Goal: Information Seeking & Learning: Learn about a topic

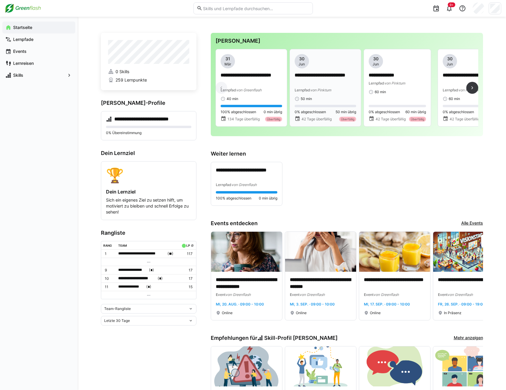
click at [317, 79] on p "**********" at bounding box center [324, 79] width 61 height 14
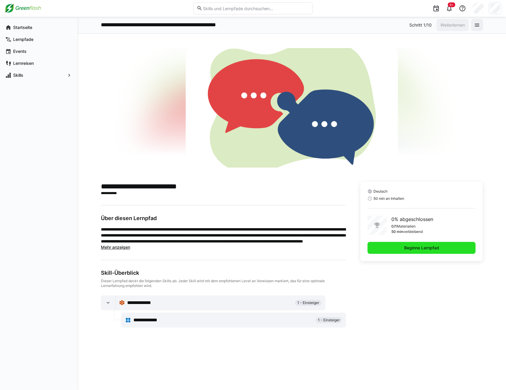
click at [416, 249] on span "Beginne Lernpfad" at bounding box center [421, 248] width 37 height 6
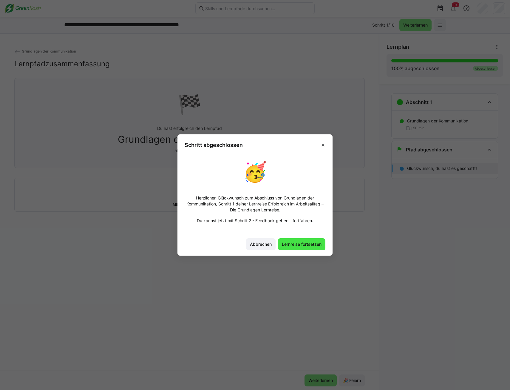
click at [297, 245] on span "Lernreise fortsetzen" at bounding box center [301, 244] width 41 height 6
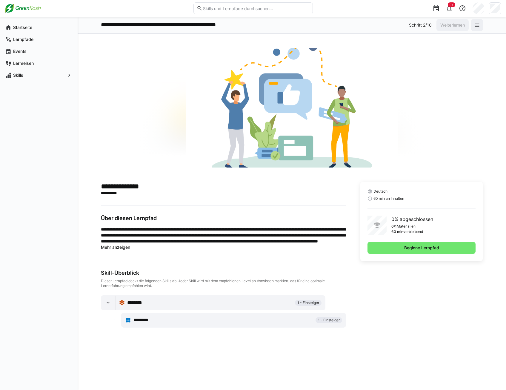
click at [141, 319] on span "********" at bounding box center [144, 319] width 22 height 7
click at [327, 320] on span "1 - Einsteiger" at bounding box center [329, 319] width 22 height 5
click at [416, 247] on span "Beginne Lernpfad" at bounding box center [421, 248] width 37 height 6
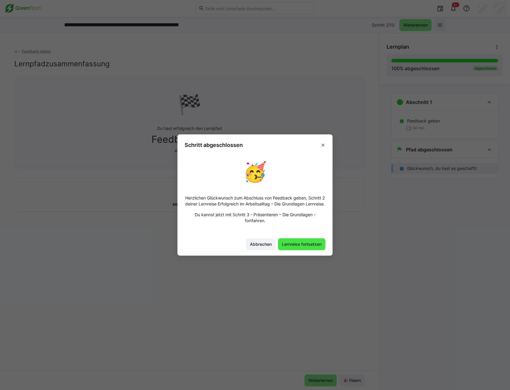
click at [294, 247] on span "Lernreise fortsetzen" at bounding box center [301, 244] width 41 height 6
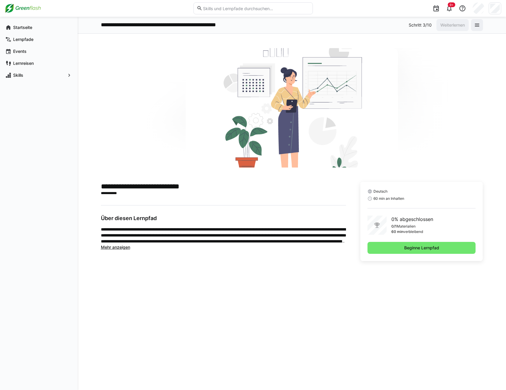
click at [118, 247] on span "Mehr anzeigen" at bounding box center [115, 246] width 29 height 5
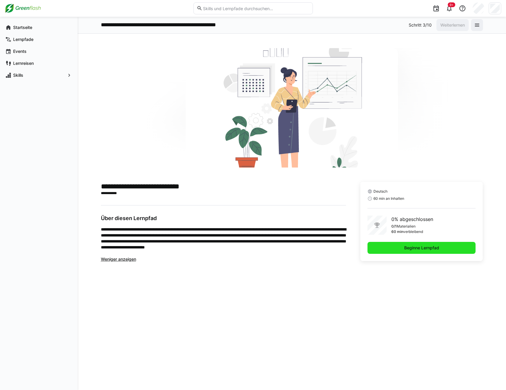
click at [433, 249] on span "Beginne Lernpfad" at bounding box center [421, 248] width 37 height 6
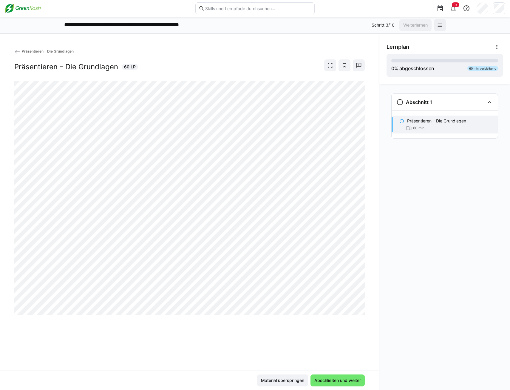
click at [342, 349] on div "Präsentieren – Die Grundlagen Präsentieren – Die Grundlagen 60 LP" at bounding box center [189, 209] width 379 height 322
click at [124, 361] on div "Präsentieren – Die Grundlagen Präsentieren – Die Grundlagen 60 LP" at bounding box center [189, 209] width 379 height 322
click at [223, 315] on div at bounding box center [189, 198] width 351 height 234
click at [107, 357] on div "Präsentieren – Die Grundlagen Präsentieren – Die Grundlagen 60 LP" at bounding box center [189, 209] width 379 height 322
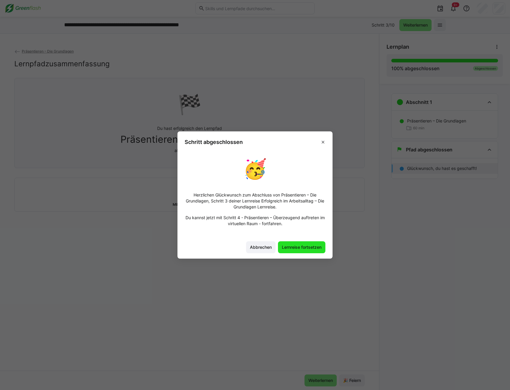
click at [303, 247] on span "Lernreise fortsetzen" at bounding box center [301, 247] width 41 height 6
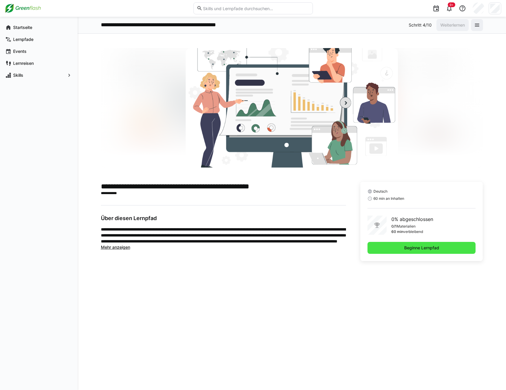
click at [413, 248] on span "Beginne Lernpfad" at bounding box center [421, 248] width 37 height 6
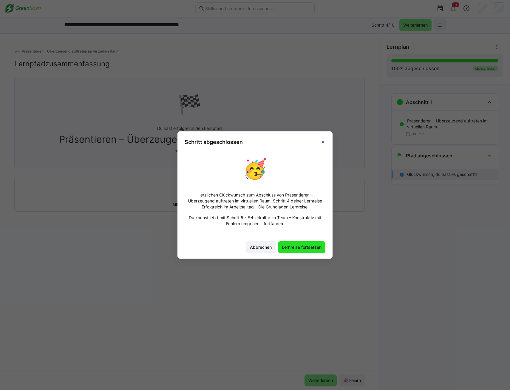
click at [302, 247] on span "Lernreise fortsetzen" at bounding box center [301, 247] width 41 height 6
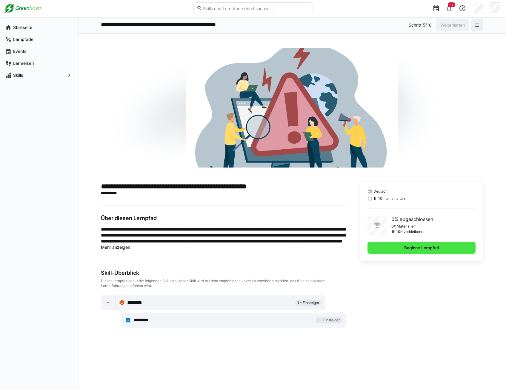
click at [405, 246] on span "Beginne Lernpfad" at bounding box center [421, 248] width 37 height 6
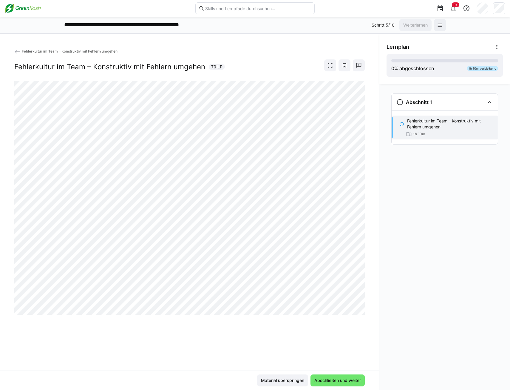
click at [237, 360] on div "Fehlerkultur im Team – Konstruktiv mit Fehlern umgehen Fehlerkultur im Team – K…" at bounding box center [189, 209] width 379 height 322
click at [143, 319] on div "Fehlerkultur im Team – Konstruktiv mit Fehlern umgehen Fehlerkultur im Team – K…" at bounding box center [189, 209] width 379 height 322
drag, startPoint x: 352, startPoint y: 348, endPoint x: 325, endPoint y: 330, distance: 31.9
click at [352, 348] on div "Fehlerkultur im Team – Konstruktiv mit Fehlern umgehen Fehlerkultur im Team – K…" at bounding box center [189, 209] width 379 height 322
drag, startPoint x: 328, startPoint y: 342, endPoint x: 321, endPoint y: 336, distance: 9.1
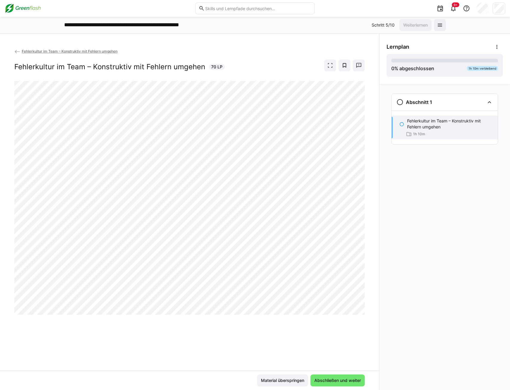
click at [328, 342] on div "Fehlerkultur im Team – Konstruktiv mit Fehlern umgehen Fehlerkultur im Team – K…" at bounding box center [189, 209] width 379 height 322
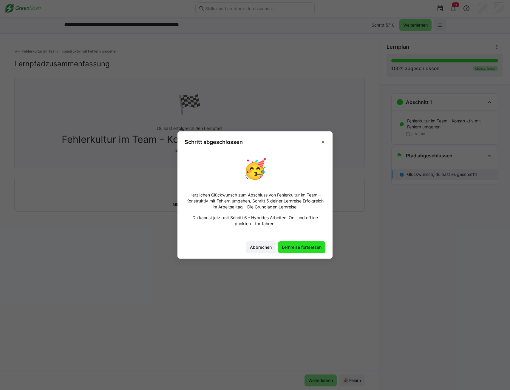
click at [294, 248] on span "Lernreise fortsetzen" at bounding box center [301, 247] width 41 height 6
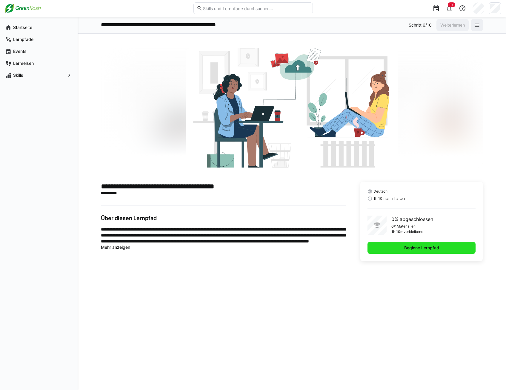
click at [413, 247] on span "Beginne Lernpfad" at bounding box center [421, 248] width 37 height 6
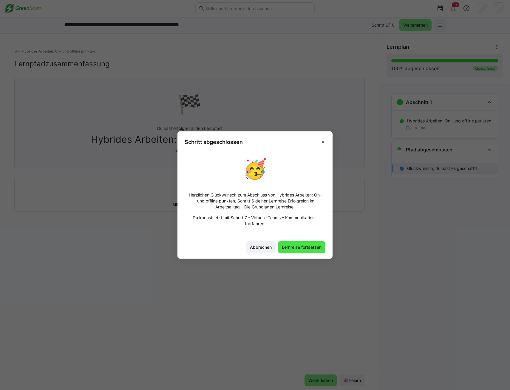
click at [296, 248] on span "Lernreise fortsetzen" at bounding box center [301, 247] width 41 height 6
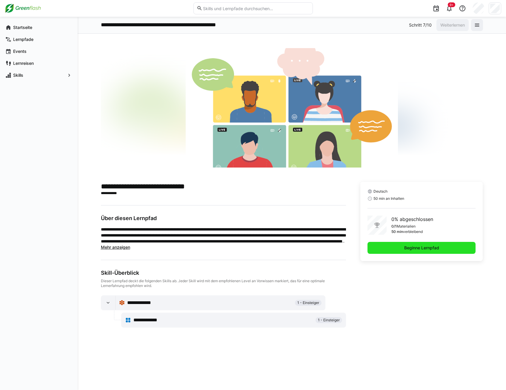
click at [436, 248] on span "Beginne Lernpfad" at bounding box center [421, 248] width 37 height 6
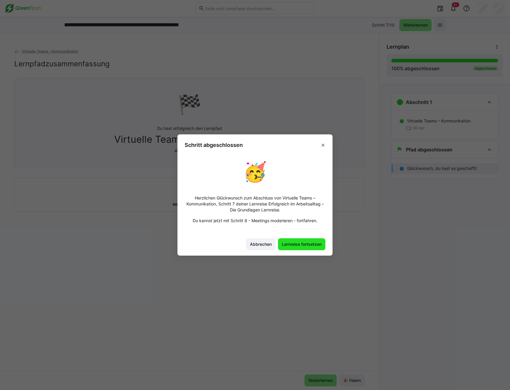
click at [299, 244] on span "Lernreise fortsetzen" at bounding box center [301, 244] width 41 height 6
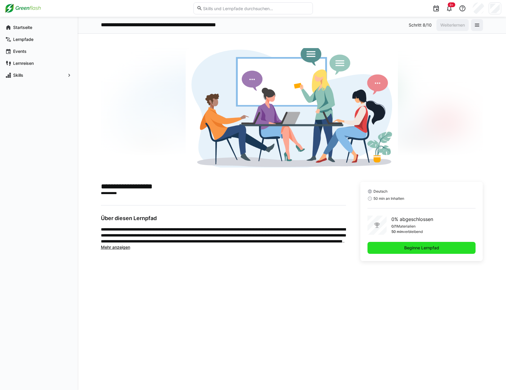
click at [399, 249] on span "Beginne Lernpfad" at bounding box center [421, 248] width 108 height 12
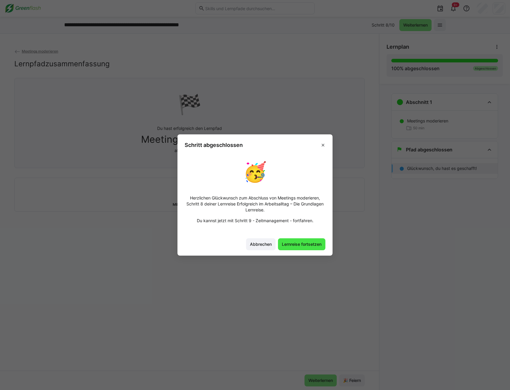
click at [305, 245] on span "Lernreise fortsetzen" at bounding box center [301, 244] width 41 height 6
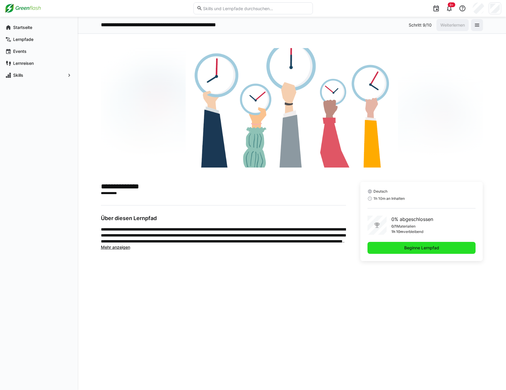
click at [415, 246] on span "Beginne Lernpfad" at bounding box center [421, 248] width 37 height 6
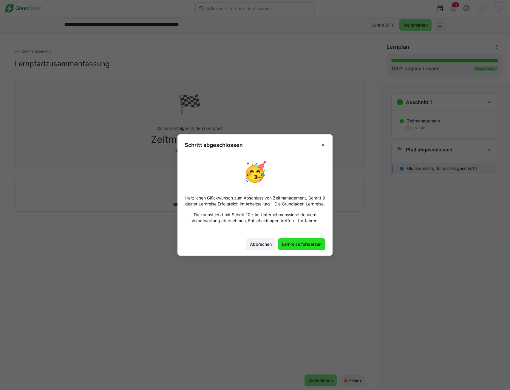
click at [300, 246] on span "Lernreise fortsetzen" at bounding box center [301, 244] width 41 height 6
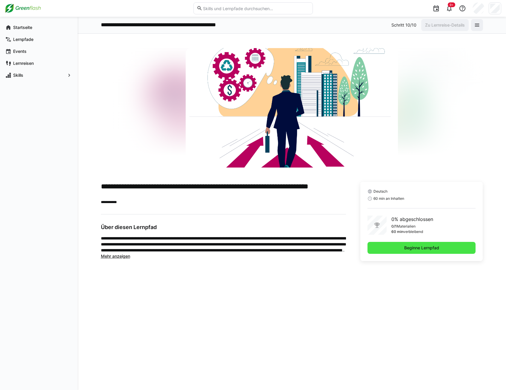
click at [425, 249] on span "Beginne Lernpfad" at bounding box center [421, 248] width 37 height 6
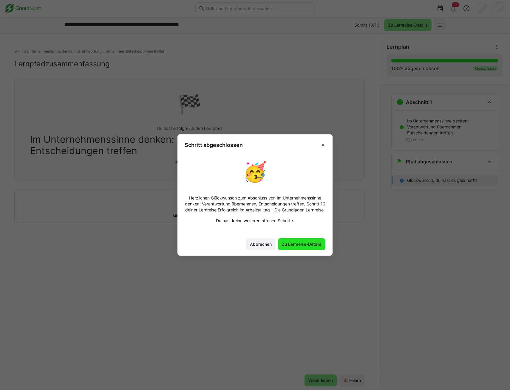
click at [293, 247] on span "Zu Lernreise-Details" at bounding box center [301, 244] width 41 height 6
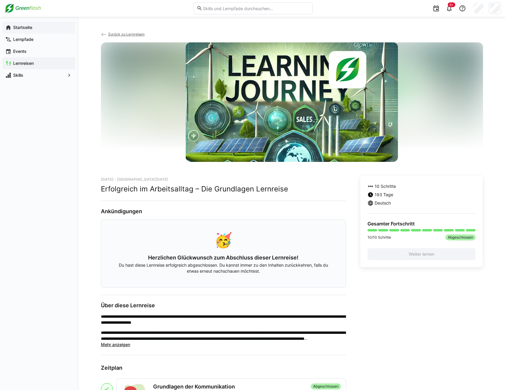
click at [0, 0] on app-navigation-label "Startseite" at bounding box center [0, 0] width 0 height 0
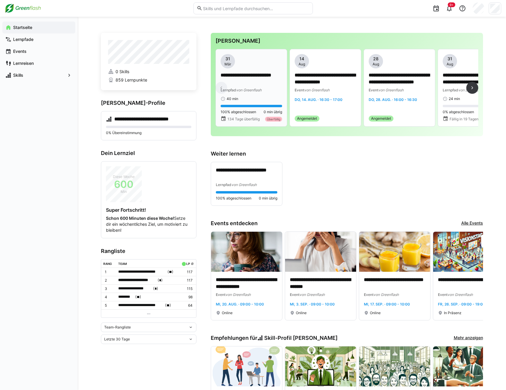
click at [246, 75] on p "**********" at bounding box center [250, 79] width 61 height 14
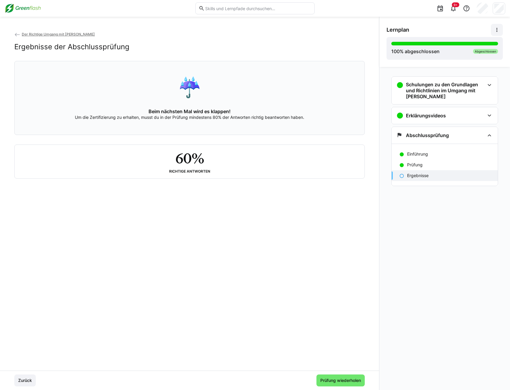
click at [495, 30] on eds-icon at bounding box center [497, 30] width 6 height 6
click at [484, 64] on div "Lernpfad deaktivieren" at bounding box center [476, 63] width 43 height 6
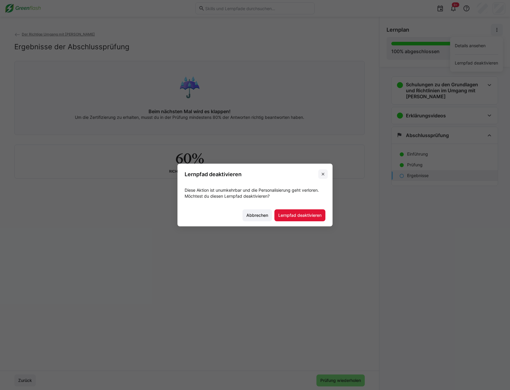
click at [322, 172] on eds-icon at bounding box center [323, 174] width 5 height 5
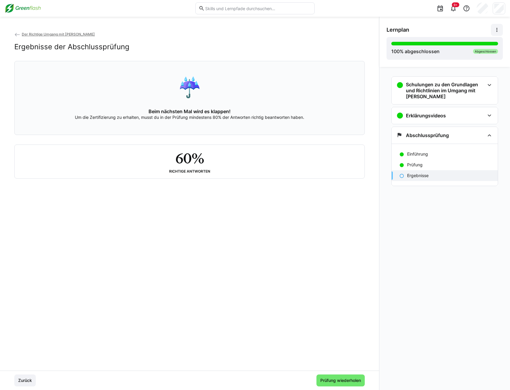
click at [401, 176] on eds-icon at bounding box center [401, 175] width 5 height 5
click at [489, 134] on eds-icon at bounding box center [489, 135] width 7 height 7
click at [412, 163] on p "Prüfung" at bounding box center [415, 165] width 16 height 6
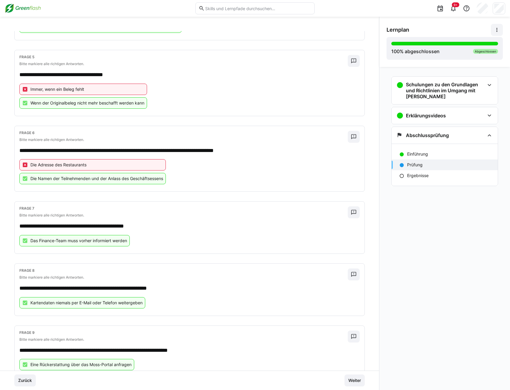
scroll to position [376, 0]
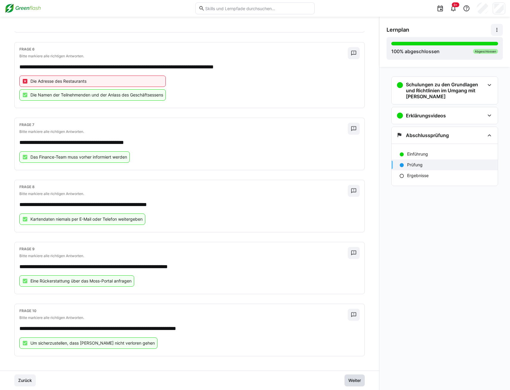
click at [358, 382] on span "Weiter" at bounding box center [355, 380] width 14 height 6
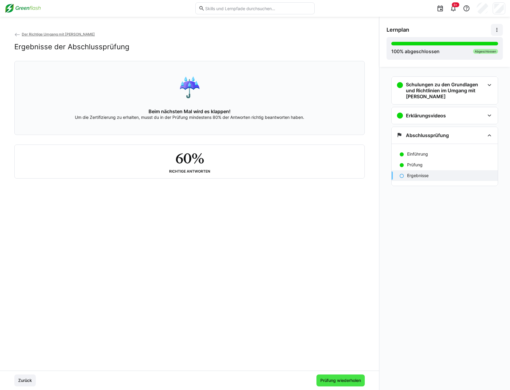
click at [342, 381] on span "Prüfung wiederholen" at bounding box center [340, 380] width 42 height 6
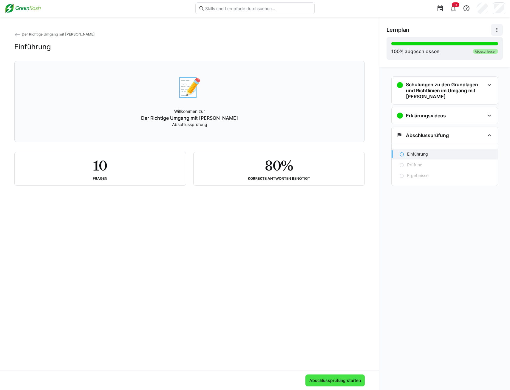
click at [344, 381] on span "Abschlussprüfung starten" at bounding box center [334, 380] width 53 height 6
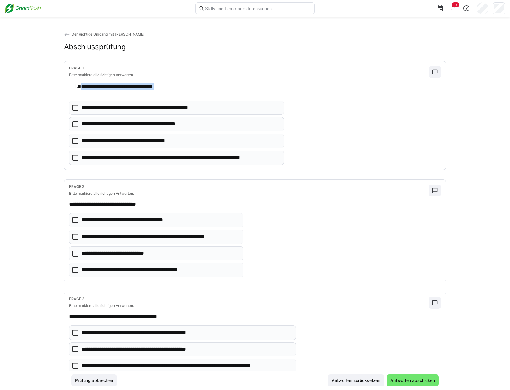
drag, startPoint x: 72, startPoint y: 82, endPoint x: 295, endPoint y: 164, distance: 237.8
click at [295, 164] on div "**********" at bounding box center [254, 115] width 381 height 108
click at [339, 149] on div "**********" at bounding box center [255, 133] width 372 height 64
drag, startPoint x: 294, startPoint y: 160, endPoint x: 326, endPoint y: 126, distance: 46.6
click at [205, 132] on div "**********" at bounding box center [255, 133] width 372 height 64
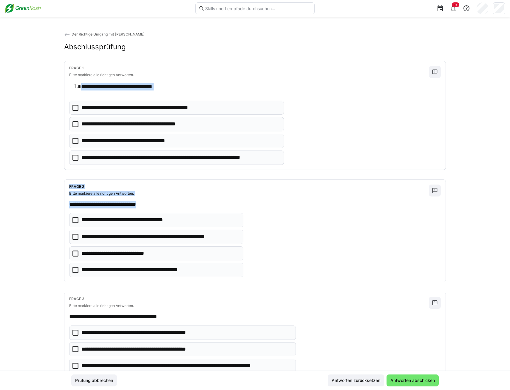
drag, startPoint x: 80, startPoint y: 85, endPoint x: 305, endPoint y: 194, distance: 250.3
drag, startPoint x: 305, startPoint y: 194, endPoint x: 321, endPoint y: 145, distance: 50.8
click at [321, 145] on div "**********" at bounding box center [255, 133] width 372 height 64
click at [72, 141] on icon at bounding box center [75, 141] width 6 height 6
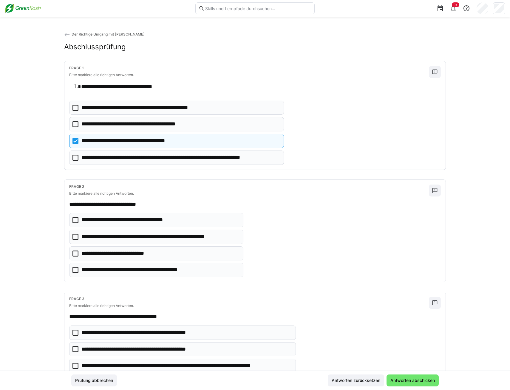
click at [72, 124] on icon at bounding box center [75, 124] width 6 height 6
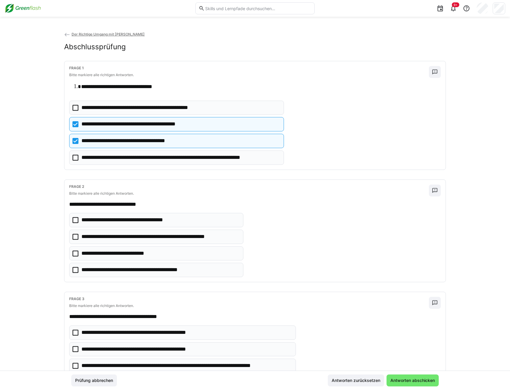
scroll to position [30, 0]
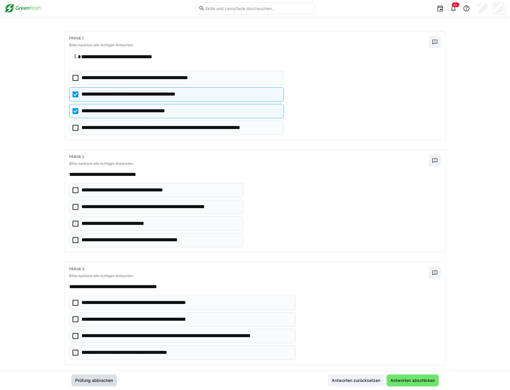
click at [97, 382] on span "Prüfung abbrechen" at bounding box center [94, 380] width 40 height 6
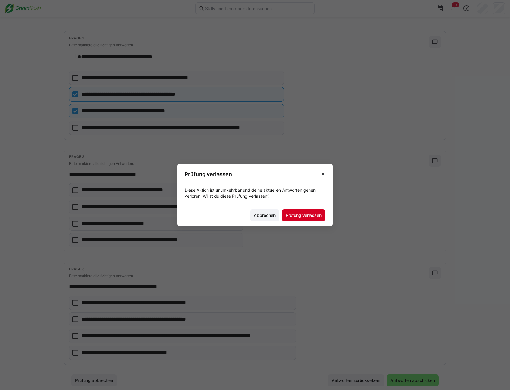
click at [312, 213] on span "Prüfung verlassen" at bounding box center [304, 215] width 38 height 6
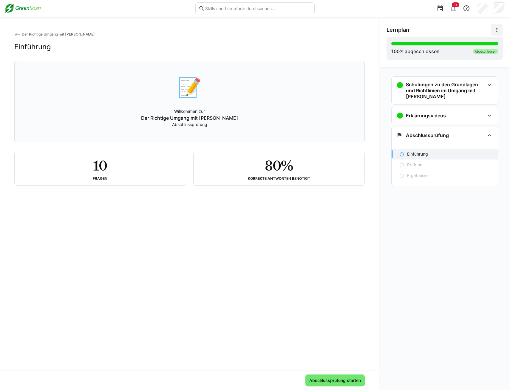
click at [47, 33] on span "Der Richtige Umgang mit Moss" at bounding box center [58, 34] width 73 height 4
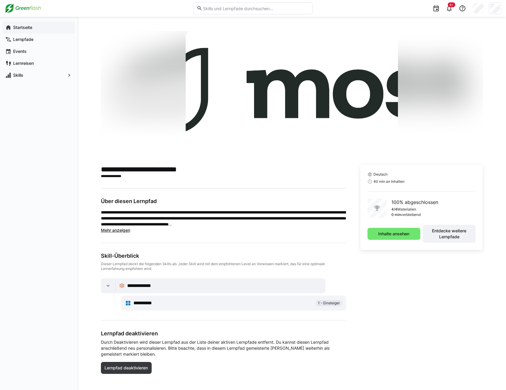
click at [0, 0] on app-navigation-label "Startseite" at bounding box center [0, 0] width 0 height 0
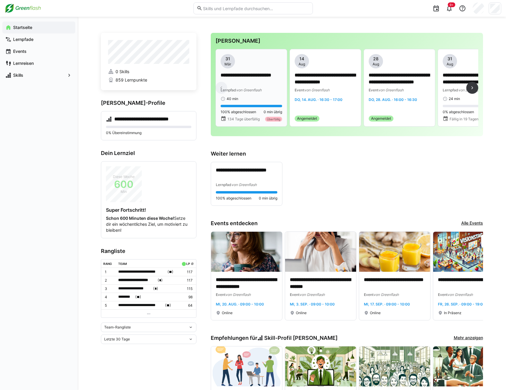
click at [254, 84] on p "**********" at bounding box center [250, 79] width 61 height 14
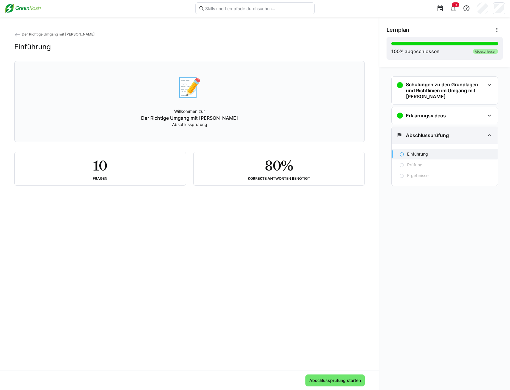
click at [467, 136] on div "Abschlussprüfung" at bounding box center [440, 135] width 88 height 7
click at [420, 151] on p "Einführung" at bounding box center [417, 154] width 21 height 6
click at [336, 384] on span "Abschlussprüfung starten" at bounding box center [334, 380] width 59 height 12
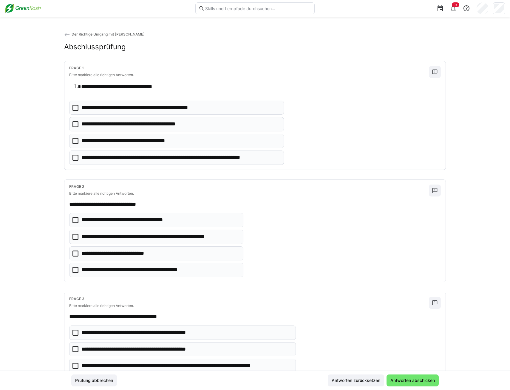
click at [72, 141] on icon at bounding box center [75, 141] width 6 height 6
click at [72, 159] on icon at bounding box center [75, 158] width 6 height 6
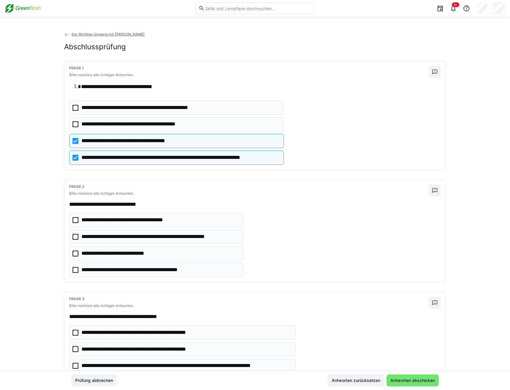
click at [74, 221] on icon at bounding box center [75, 220] width 6 height 6
click at [73, 237] on icon at bounding box center [75, 237] width 6 height 6
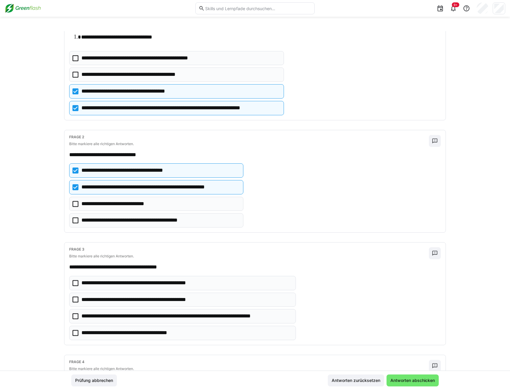
scroll to position [119, 0]
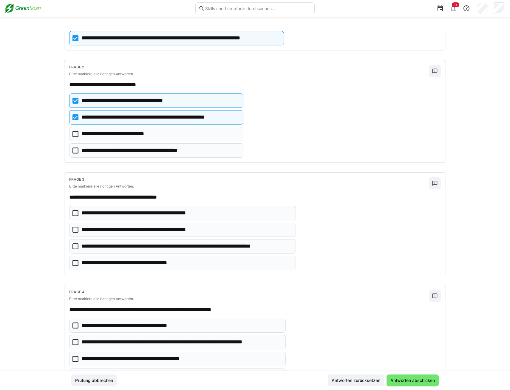
click at [74, 247] on icon at bounding box center [75, 246] width 6 height 6
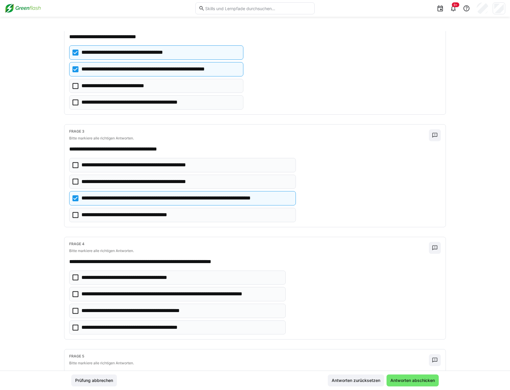
scroll to position [179, 0]
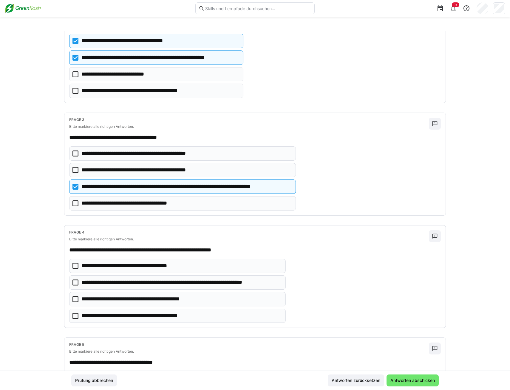
click at [72, 283] on icon at bounding box center [75, 282] width 6 height 6
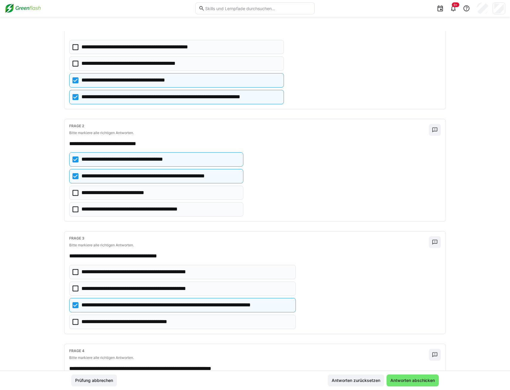
scroll to position [60, 0]
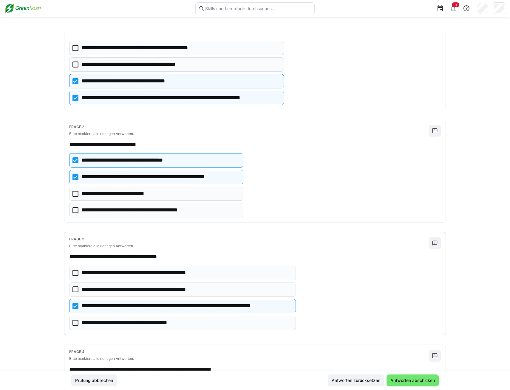
click at [73, 98] on icon at bounding box center [75, 98] width 6 height 6
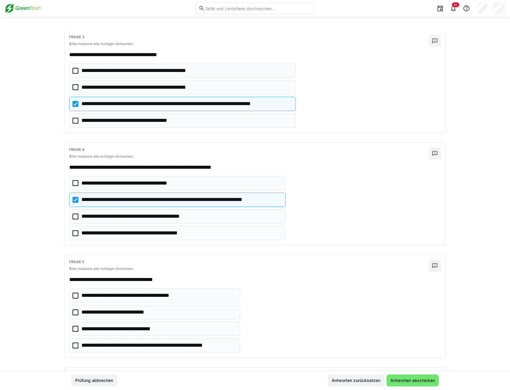
scroll to position [268, 0]
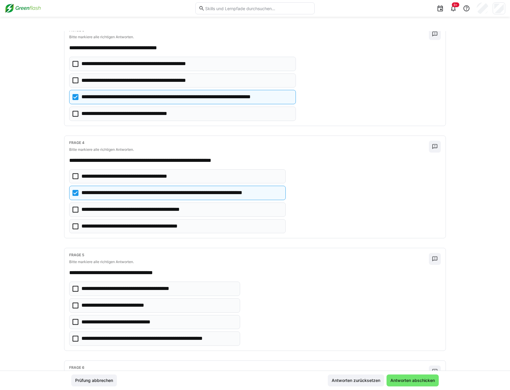
click at [75, 304] on icon at bounding box center [75, 305] width 6 height 6
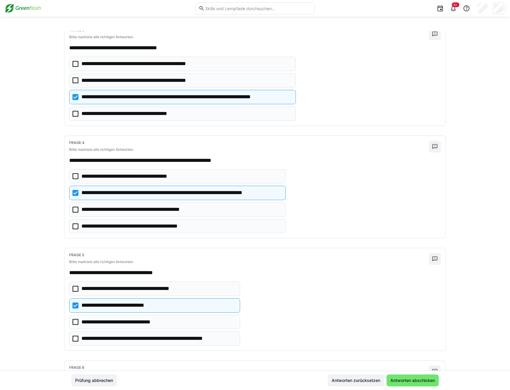
click at [74, 339] on icon at bounding box center [75, 338] width 6 height 6
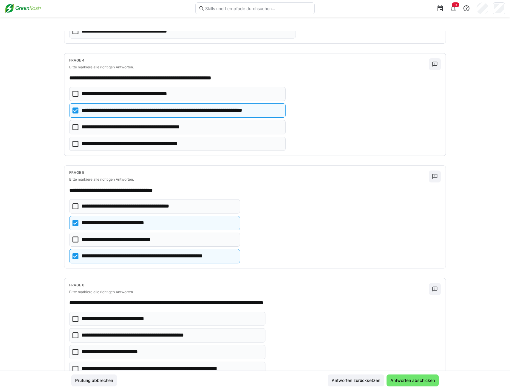
scroll to position [358, 0]
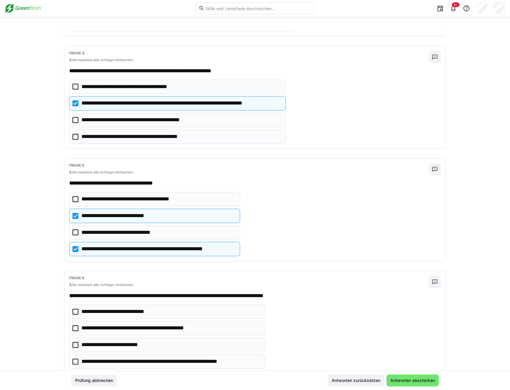
click at [72, 216] on icon at bounding box center [75, 216] width 6 height 6
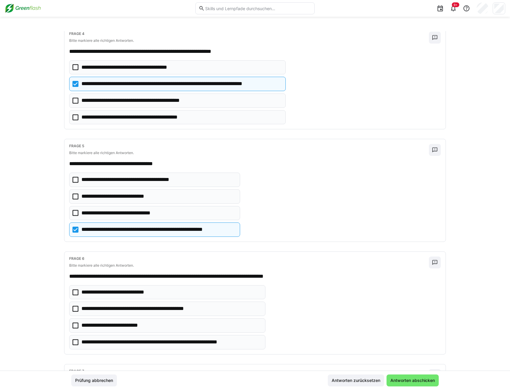
scroll to position [388, 0]
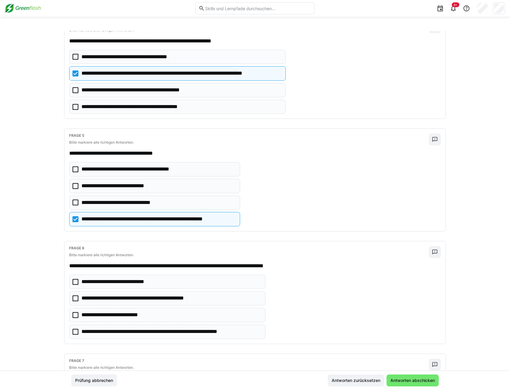
click at [73, 281] on icon at bounding box center [75, 282] width 6 height 6
click at [74, 332] on icon at bounding box center [75, 331] width 6 height 6
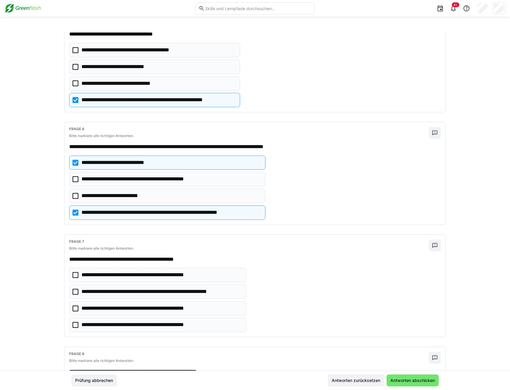
scroll to position [507, 0]
click at [75, 274] on icon at bounding box center [75, 274] width 6 height 6
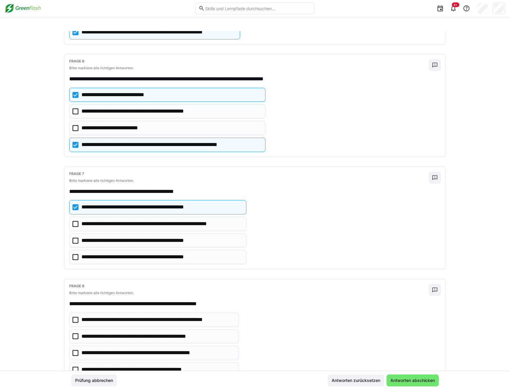
scroll to position [597, 0]
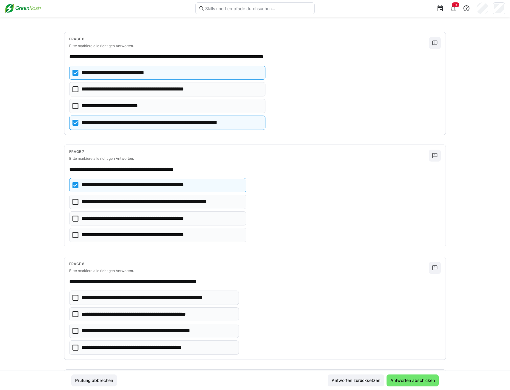
click at [74, 297] on icon at bounding box center [75, 297] width 6 height 6
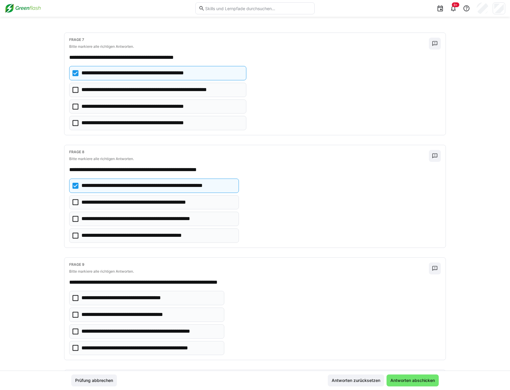
scroll to position [716, 0]
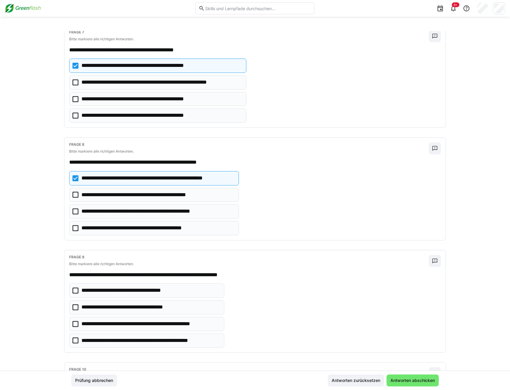
click at [73, 323] on icon at bounding box center [75, 324] width 6 height 6
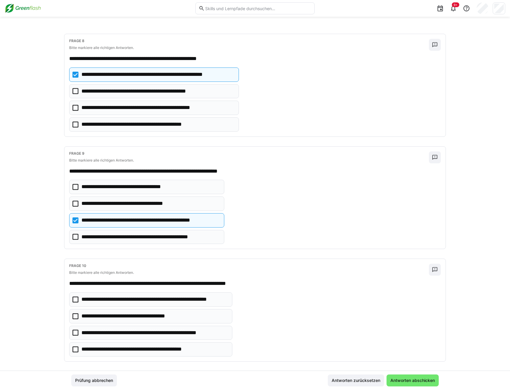
scroll to position [825, 0]
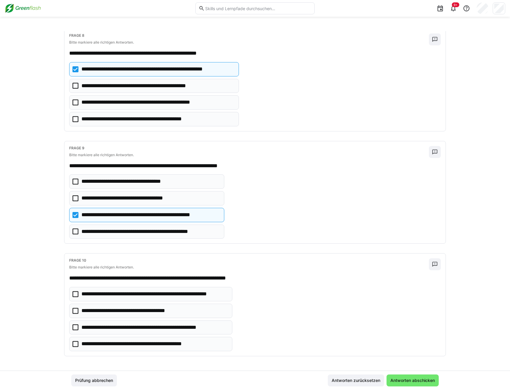
click at [75, 342] on icon at bounding box center [75, 344] width 6 height 6
click at [424, 381] on span "Antworten abschicken" at bounding box center [413, 380] width 46 height 6
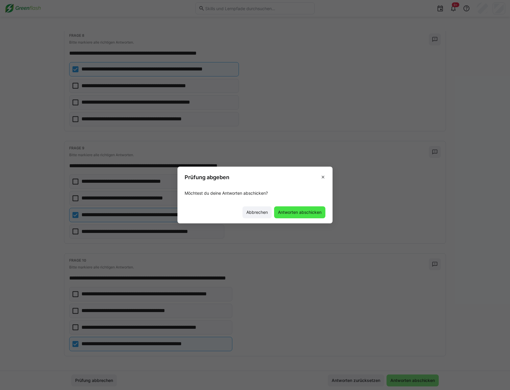
click at [297, 211] on span "Antworten abschicken" at bounding box center [299, 212] width 45 height 6
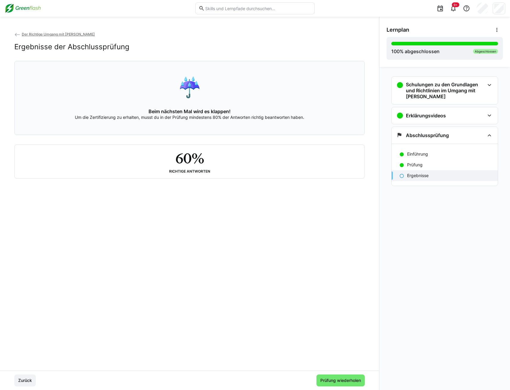
click at [416, 175] on p "Ergebnisse" at bounding box center [417, 175] width 21 height 6
click at [413, 165] on p "Prüfung" at bounding box center [415, 165] width 16 height 6
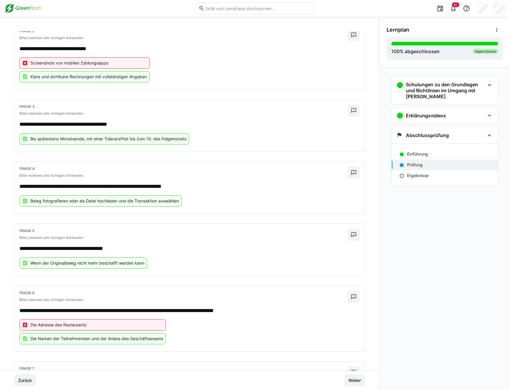
scroll to position [30, 0]
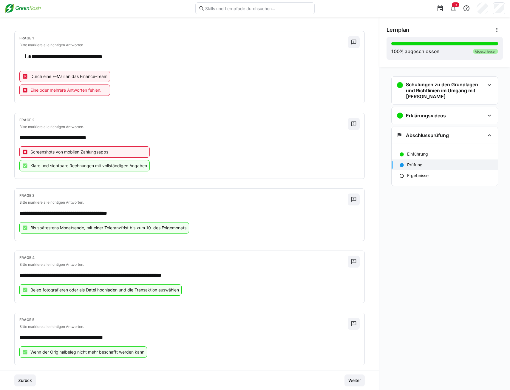
click at [472, 294] on div "Schulungen zu den Grundlagen und Richtlinien im Umgang mit Moss Grundlagen & Ri…" at bounding box center [444, 228] width 131 height 323
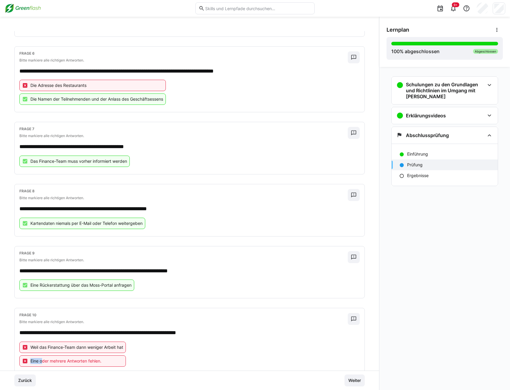
scroll to position [359, 0]
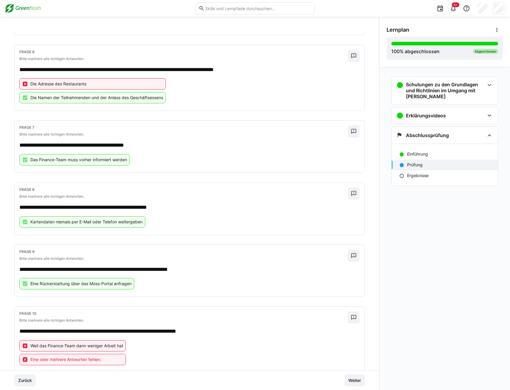
drag, startPoint x: 9, startPoint y: 368, endPoint x: 12, endPoint y: 358, distance: 9.7
click at [12, 358] on div "**********" at bounding box center [189, 200] width 379 height 339
click at [10, 352] on div "**********" at bounding box center [189, 200] width 379 height 339
click at [356, 377] on span "Weiter" at bounding box center [355, 380] width 14 height 6
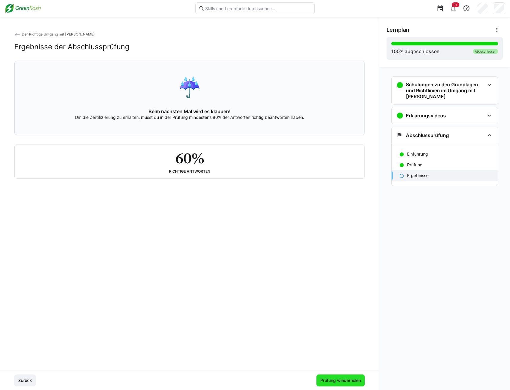
click at [345, 381] on span "Prüfung wiederholen" at bounding box center [340, 380] width 42 height 6
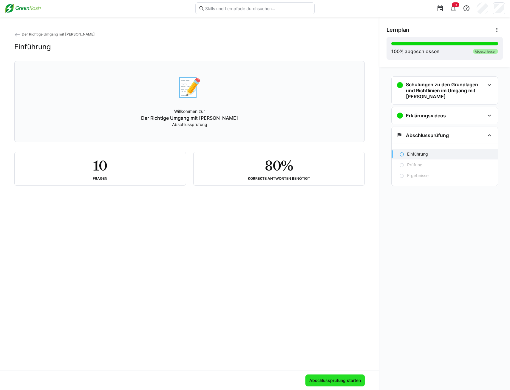
click at [328, 383] on span "Abschlussprüfung starten" at bounding box center [334, 380] width 53 height 6
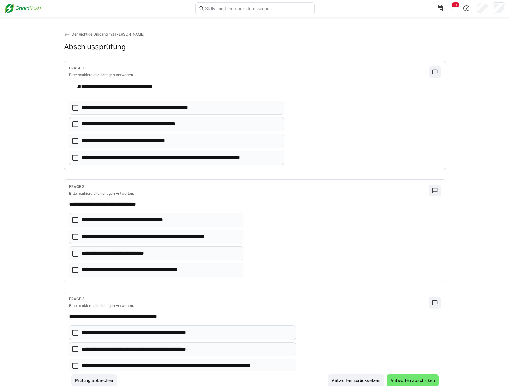
click at [74, 141] on icon at bounding box center [75, 141] width 6 height 6
click at [74, 156] on icon at bounding box center [75, 158] width 6 height 6
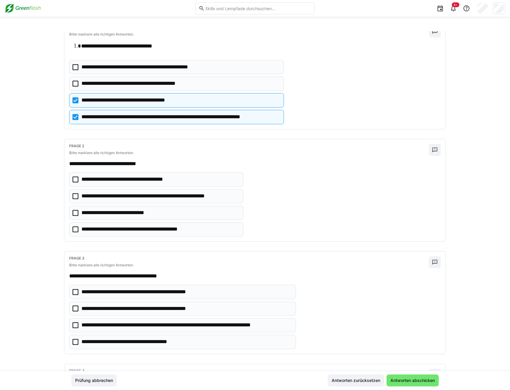
scroll to position [60, 0]
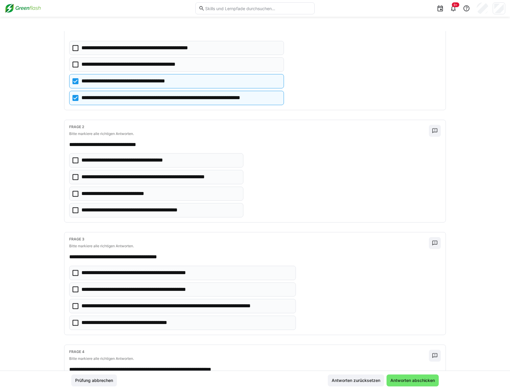
click at [74, 176] on icon at bounding box center [75, 177] width 6 height 6
click at [74, 304] on icon at bounding box center [75, 306] width 6 height 6
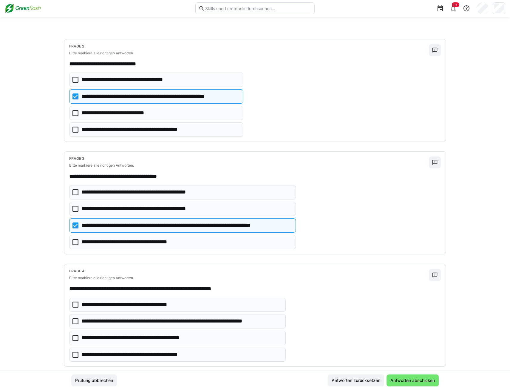
scroll to position [149, 0]
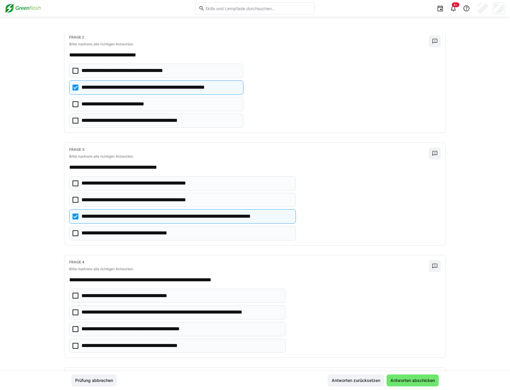
click at [77, 312] on eds-checkbox "**********" at bounding box center [177, 312] width 217 height 14
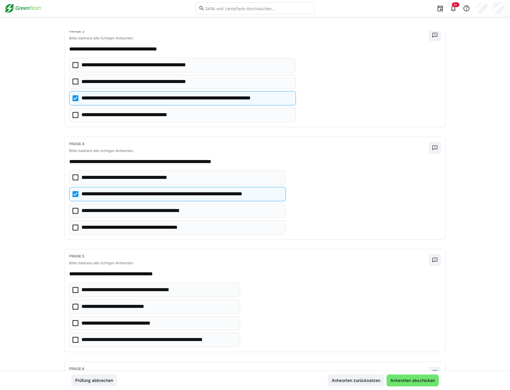
scroll to position [298, 0]
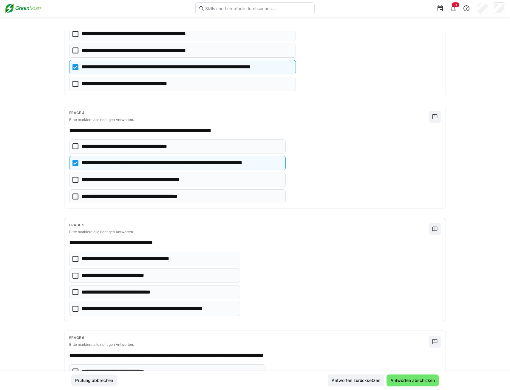
click at [73, 308] on icon at bounding box center [75, 308] width 6 height 6
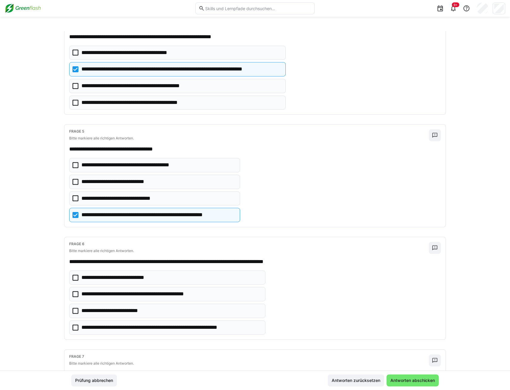
scroll to position [418, 0]
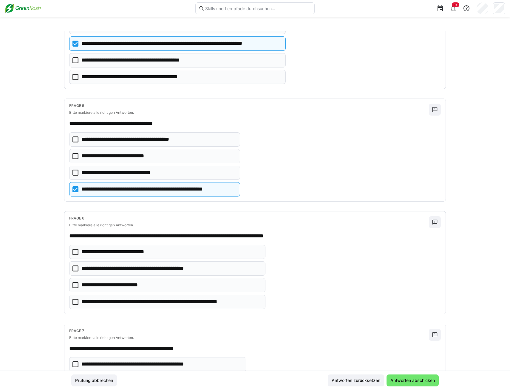
click at [76, 301] on icon at bounding box center [75, 302] width 6 height 6
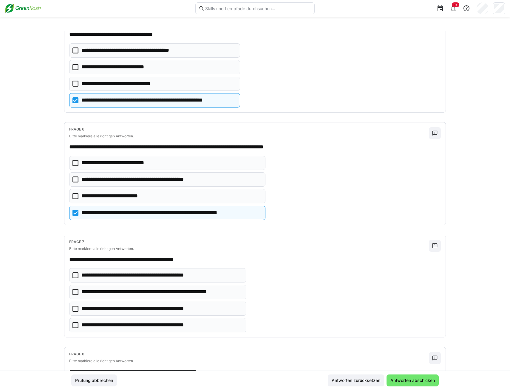
scroll to position [507, 0]
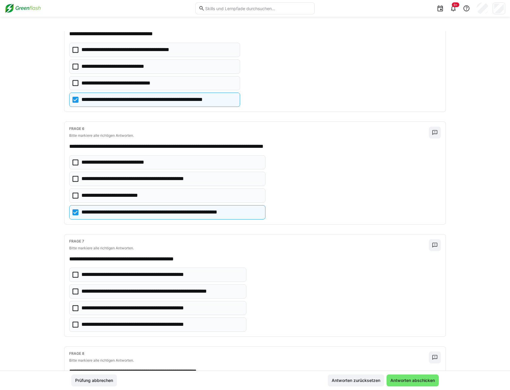
click at [74, 274] on icon at bounding box center [75, 274] width 6 height 6
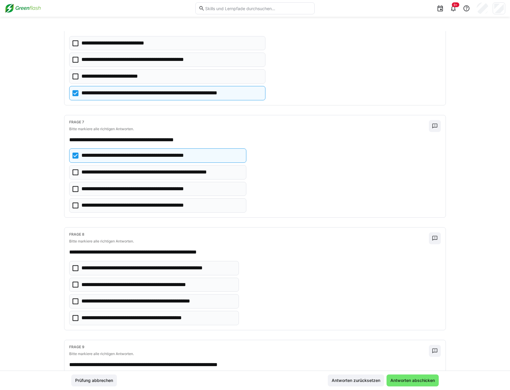
scroll to position [626, 0]
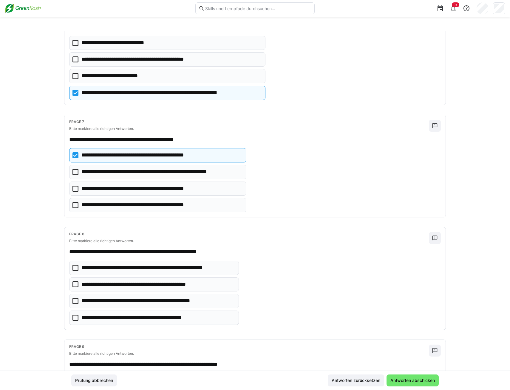
click at [74, 268] on icon at bounding box center [75, 268] width 6 height 6
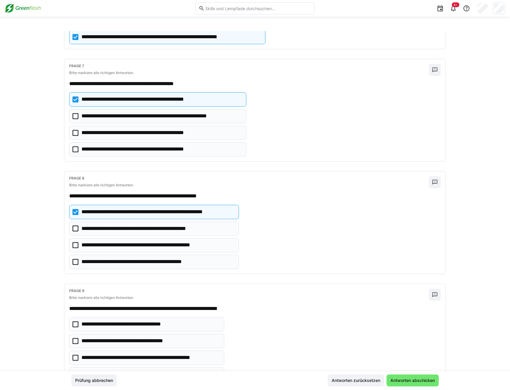
scroll to position [746, 0]
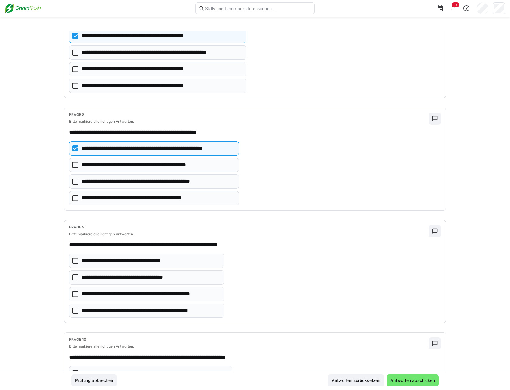
click at [73, 296] on icon at bounding box center [75, 294] width 6 height 6
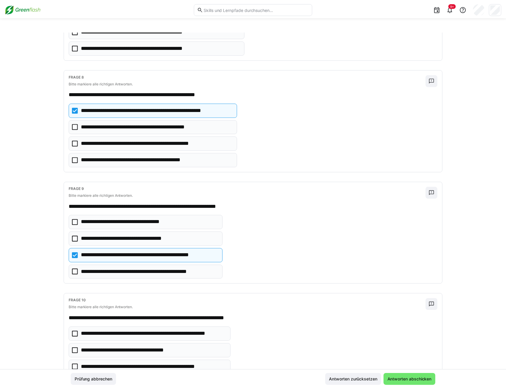
scroll to position [825, 0]
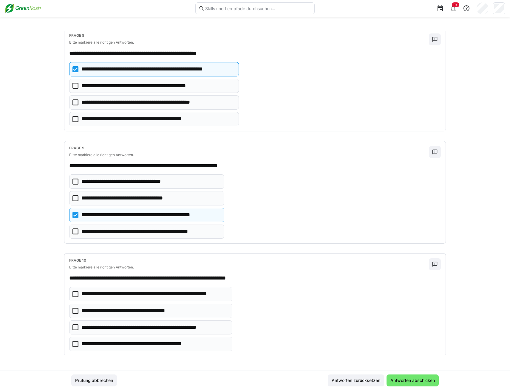
click at [73, 327] on icon at bounding box center [75, 327] width 6 height 6
click at [75, 344] on icon at bounding box center [75, 344] width 6 height 6
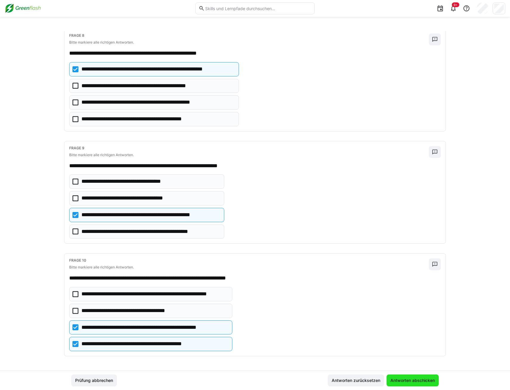
click at [399, 380] on span "Antworten abschicken" at bounding box center [413, 380] width 46 height 6
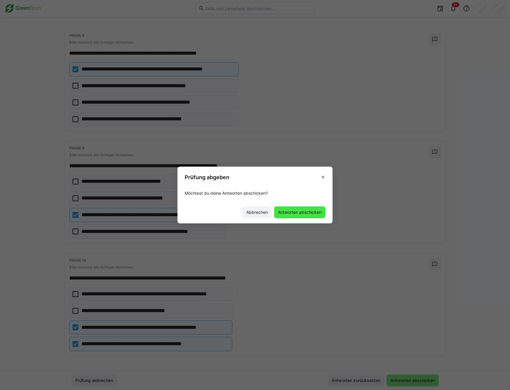
click at [293, 212] on span "Antworten abschicken" at bounding box center [299, 212] width 45 height 6
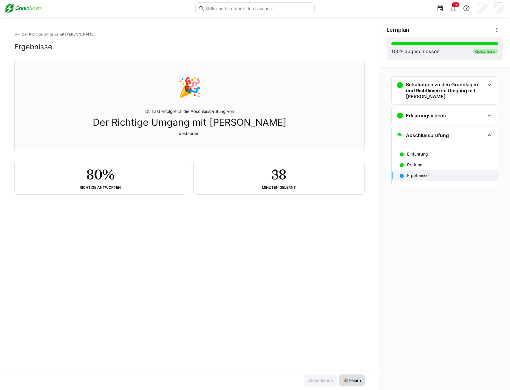
click at [353, 379] on span "🎉 Feiern" at bounding box center [352, 380] width 20 height 6
click at [33, 34] on span "Der Richtige Umgang mit Moss" at bounding box center [58, 34] width 73 height 4
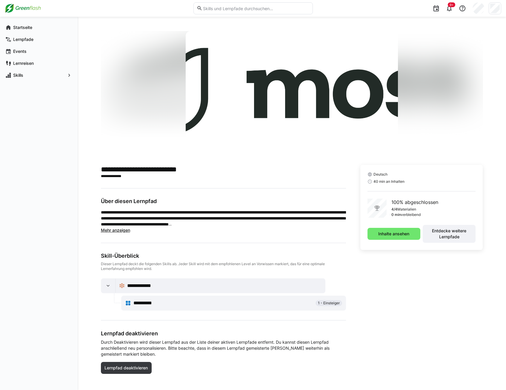
click at [32, 8] on img at bounding box center [23, 9] width 36 height 10
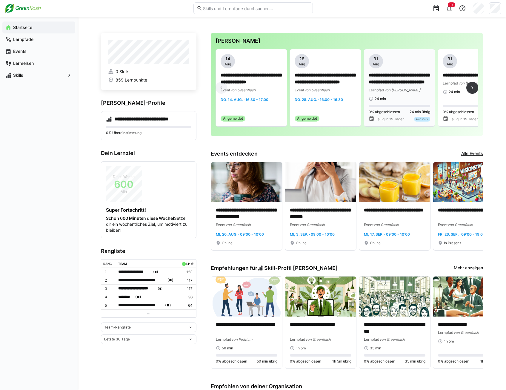
click at [389, 80] on p "**********" at bounding box center [398, 79] width 61 height 14
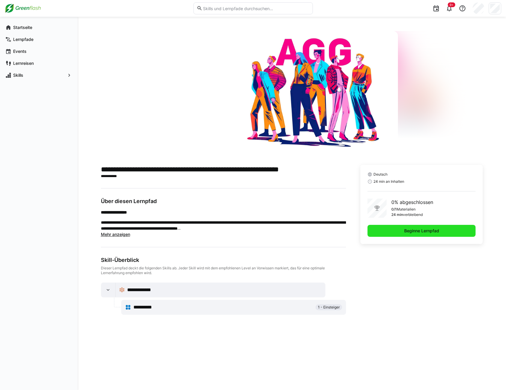
click at [388, 229] on span "Beginne Lernpfad" at bounding box center [421, 231] width 108 height 12
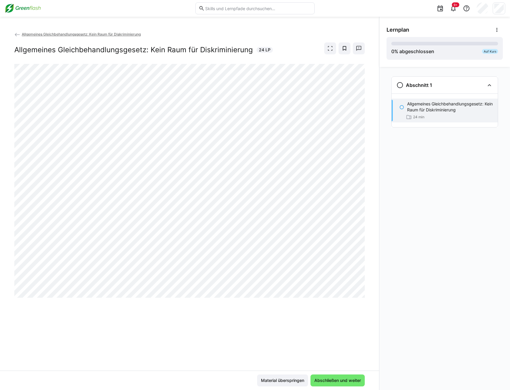
click at [403, 109] on eds-icon at bounding box center [401, 107] width 5 height 5
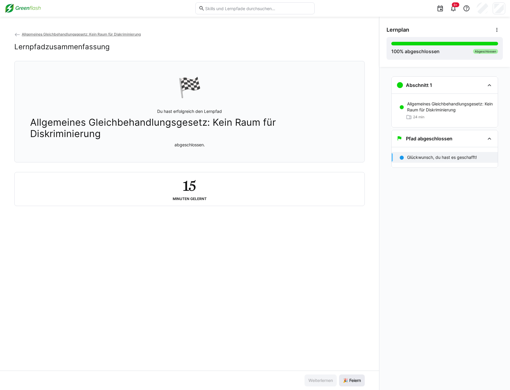
click at [349, 379] on span "🎉 Feiern" at bounding box center [352, 380] width 20 height 6
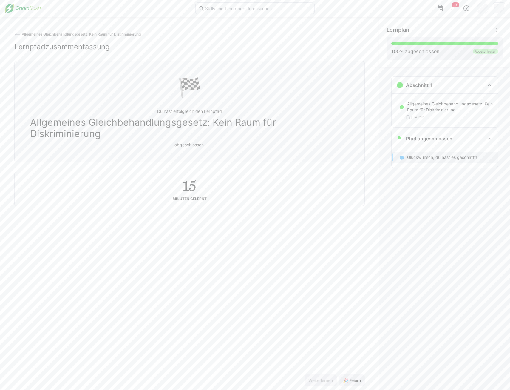
click at [23, 9] on img at bounding box center [23, 9] width 36 height 10
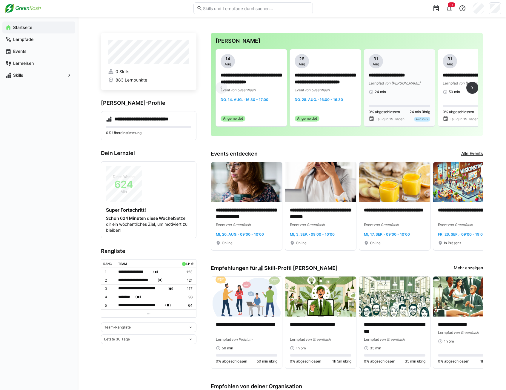
click at [383, 78] on p "**********" at bounding box center [398, 75] width 61 height 7
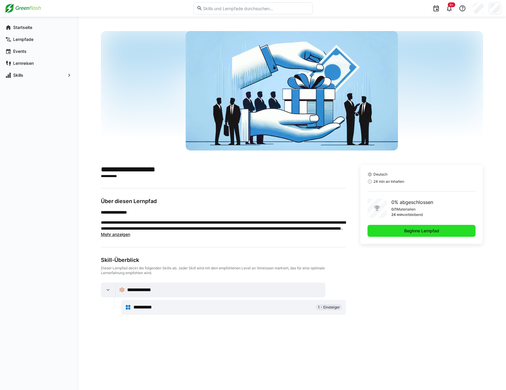
click at [421, 231] on span "Beginne Lernpfad" at bounding box center [421, 231] width 37 height 6
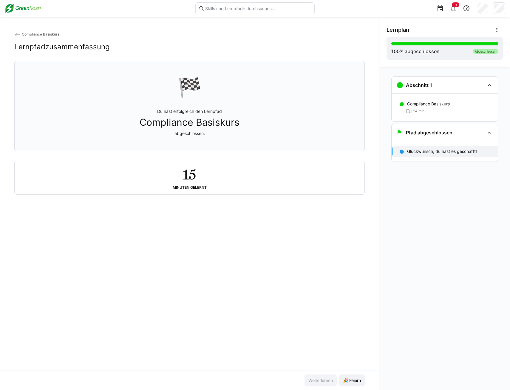
click at [231, 246] on div "Compliance Basiskurs Lernpfadzusammenfassung 🏁 Du hast erfolgreich den Lernpfad…" at bounding box center [189, 200] width 379 height 339
click at [358, 381] on span "🎉 Feiern" at bounding box center [352, 380] width 20 height 6
click at [27, 8] on img at bounding box center [23, 9] width 36 height 10
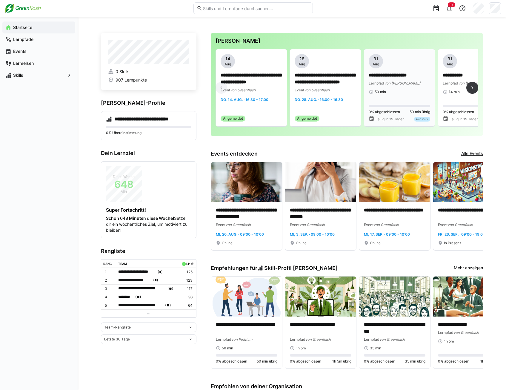
click at [388, 75] on p "**********" at bounding box center [398, 75] width 61 height 7
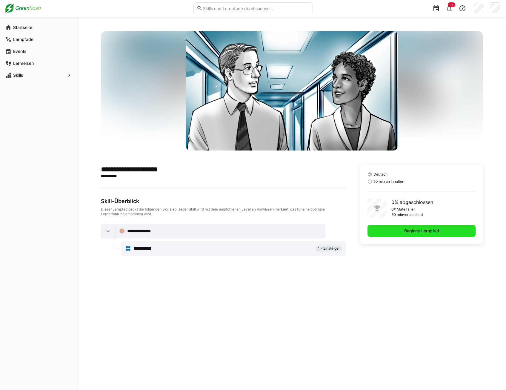
click at [433, 230] on span "Beginne Lernpfad" at bounding box center [421, 231] width 37 height 6
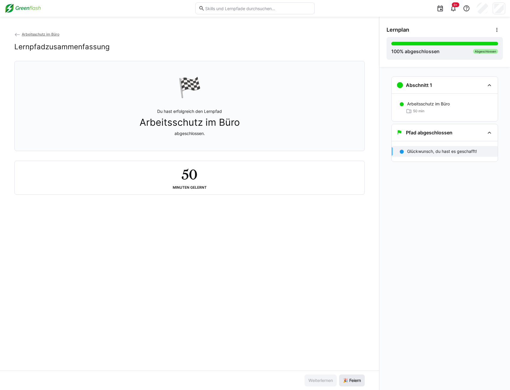
click at [347, 379] on span "🎉 Feiern" at bounding box center [352, 380] width 20 height 6
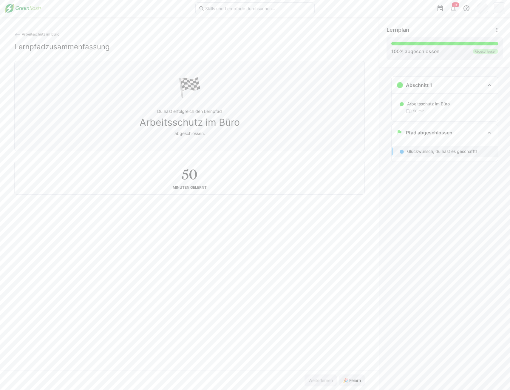
click at [22, 13] on img at bounding box center [23, 9] width 36 height 10
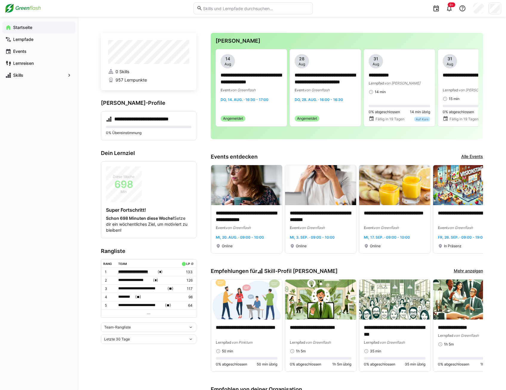
click at [148, 270] on span "**********" at bounding box center [137, 271] width 38 height 6
click at [53, 274] on div at bounding box center [253, 195] width 506 height 390
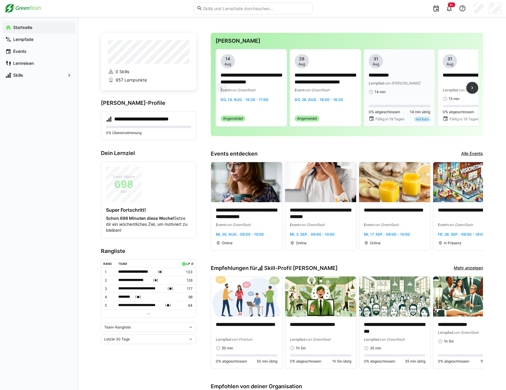
click at [399, 89] on div "**********" at bounding box center [398, 74] width 61 height 40
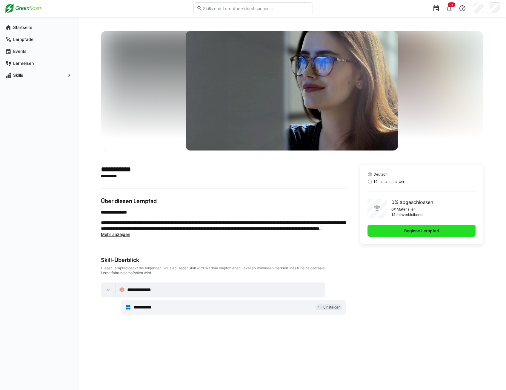
click at [421, 226] on span "Beginne Lernpfad" at bounding box center [421, 231] width 108 height 12
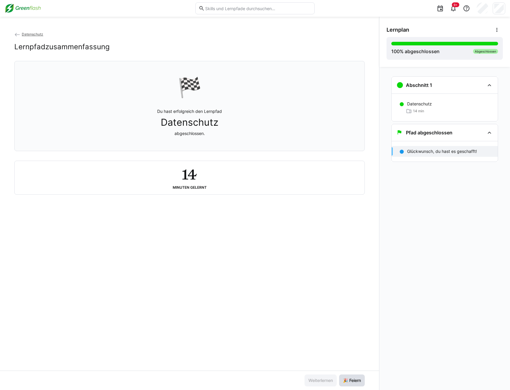
click at [353, 380] on span "🎉 Feiern" at bounding box center [352, 380] width 20 height 6
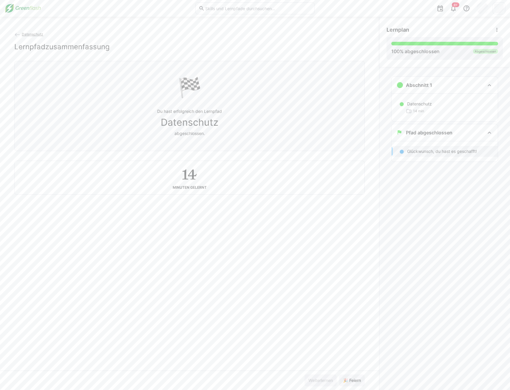
click at [17, 7] on img at bounding box center [23, 9] width 36 height 10
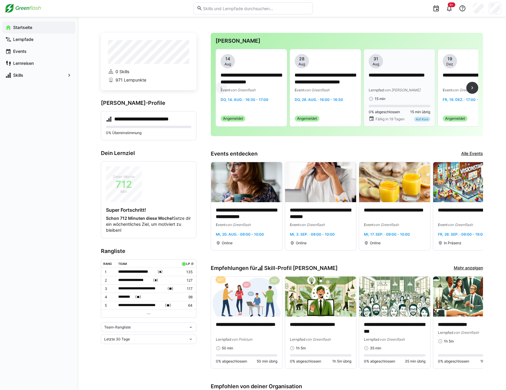
click at [396, 84] on p "**********" at bounding box center [398, 79] width 61 height 14
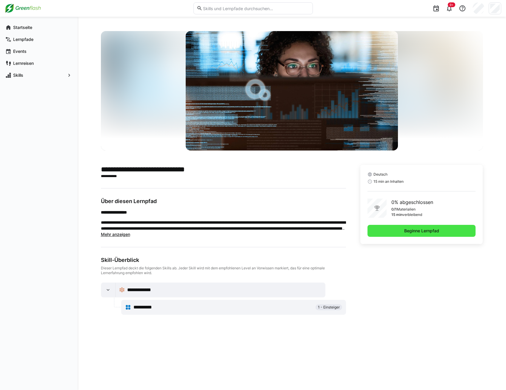
click at [423, 229] on span "Beginne Lernpfad" at bounding box center [421, 231] width 37 height 6
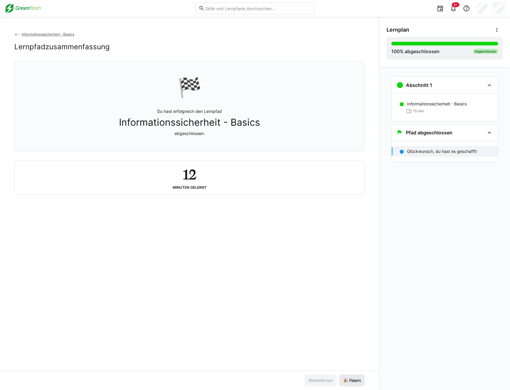
click at [349, 385] on span "🎉 Feiern" at bounding box center [352, 380] width 26 height 12
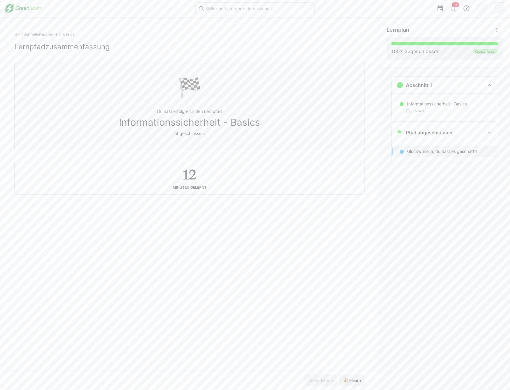
click at [11, 4] on img at bounding box center [23, 9] width 36 height 10
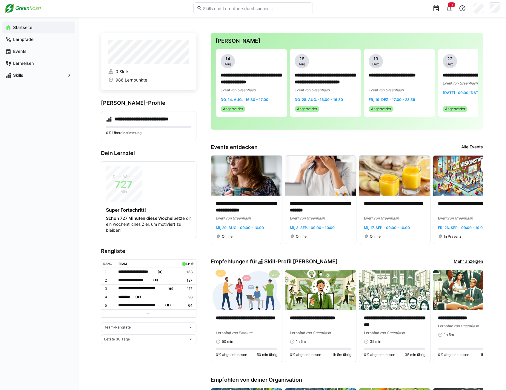
scroll to position [30, 0]
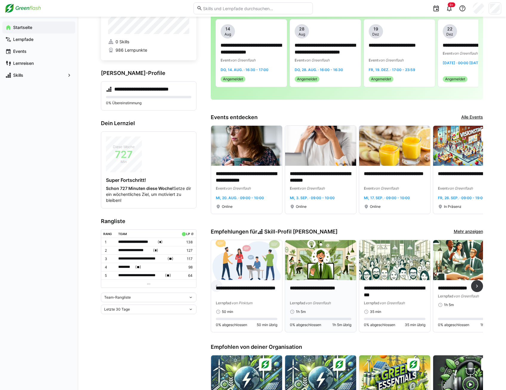
click at [305, 290] on p "**********" at bounding box center [320, 292] width 61 height 14
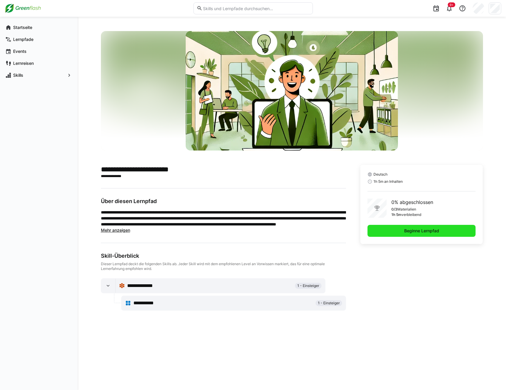
click at [405, 229] on span "Beginne Lernpfad" at bounding box center [421, 231] width 37 height 6
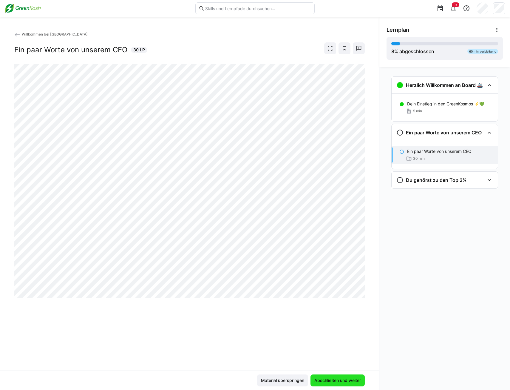
click at [337, 378] on span "Abschließen und weiter" at bounding box center [338, 380] width 48 height 6
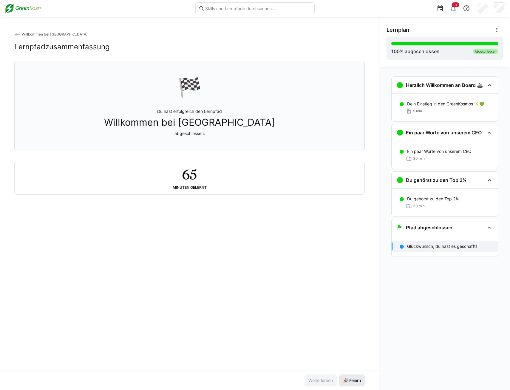
click at [357, 379] on span "🎉 Feiern" at bounding box center [352, 380] width 20 height 6
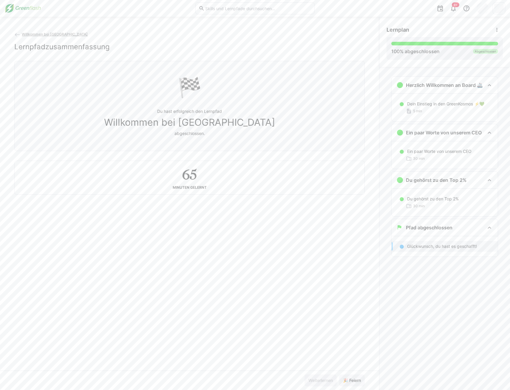
click at [13, 11] on img at bounding box center [23, 9] width 36 height 10
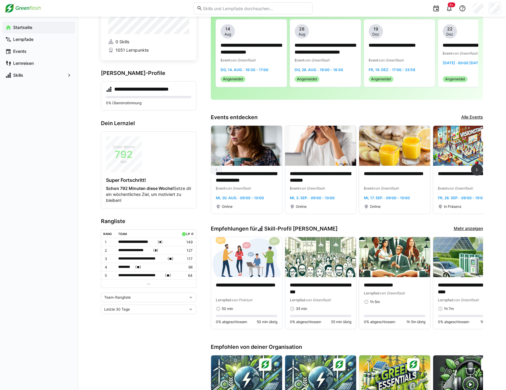
scroll to position [60, 0]
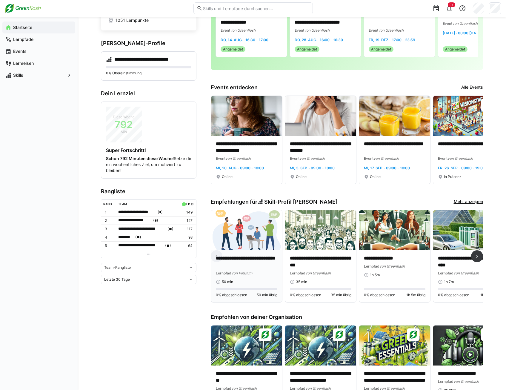
click at [242, 245] on img at bounding box center [246, 230] width 71 height 40
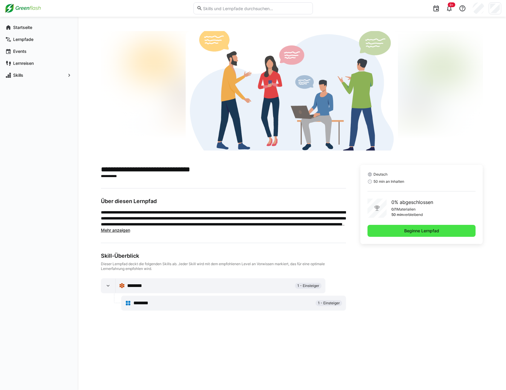
click at [393, 236] on span "Beginne Lernpfad" at bounding box center [421, 231] width 108 height 12
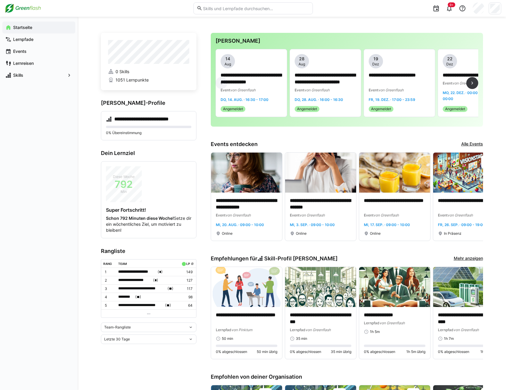
scroll to position [30, 0]
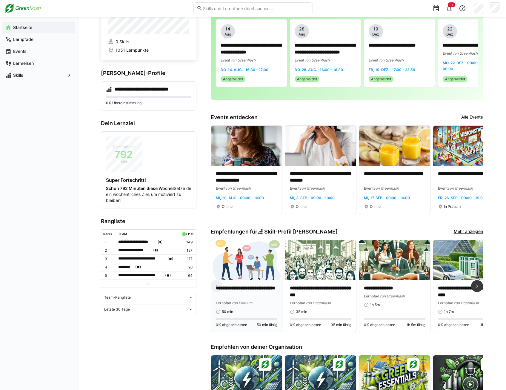
click at [246, 264] on img at bounding box center [246, 260] width 71 height 40
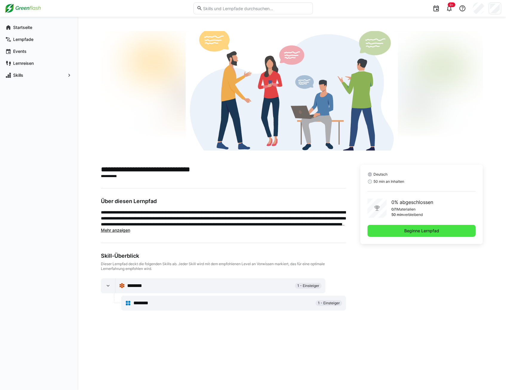
click at [384, 230] on span "Beginne Lernpfad" at bounding box center [421, 231] width 108 height 12
